Goal: Task Accomplishment & Management: Manage account settings

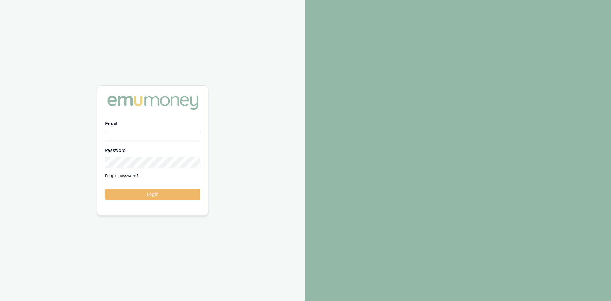
type input "steven.nguyen@emumoney.com.au"
click at [147, 197] on button "Login" at bounding box center [152, 193] width 95 height 11
